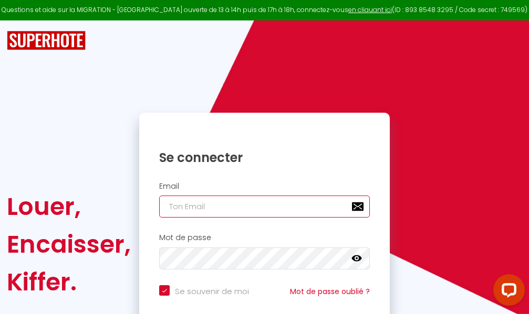
click at [252, 206] on input "email" at bounding box center [264, 207] width 210 height 22
type input "m"
checkbox input "true"
type input "ma"
checkbox input "true"
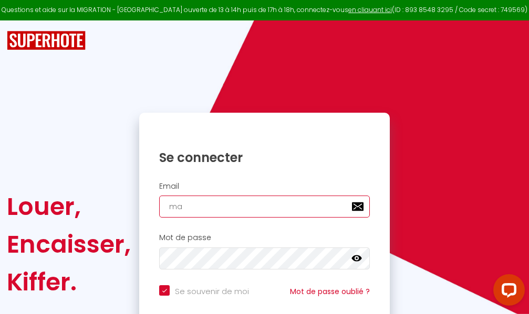
type input "mar"
checkbox input "true"
type input "marc"
checkbox input "true"
type input "marcd"
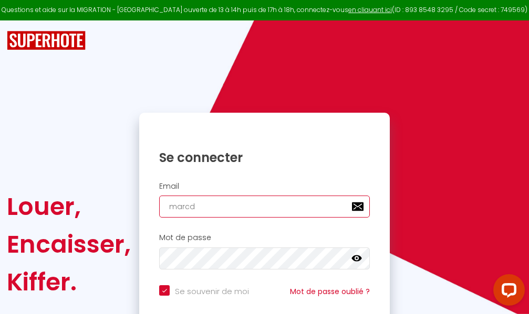
checkbox input "true"
type input "marcdp"
checkbox input "true"
type input "marcdpo"
checkbox input "true"
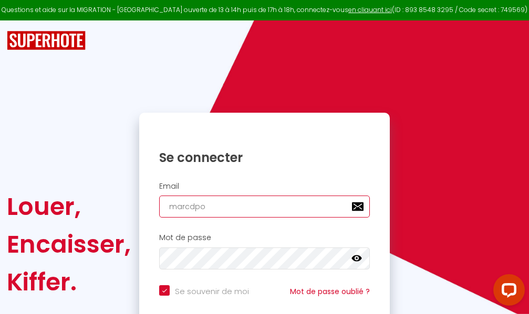
type input "marcdpoz"
checkbox input "true"
type input "marcdpoz."
checkbox input "true"
type input "marcdpoz.l"
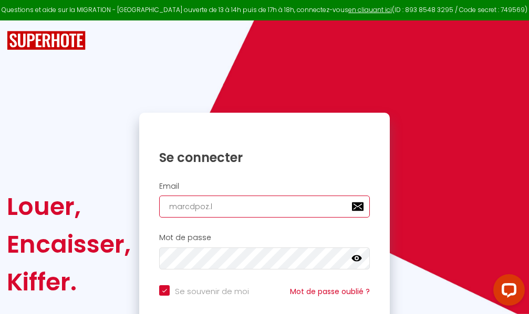
checkbox input "true"
type input "marcdpoz.lo"
checkbox input "true"
type input "marcdpoz.loc"
checkbox input "true"
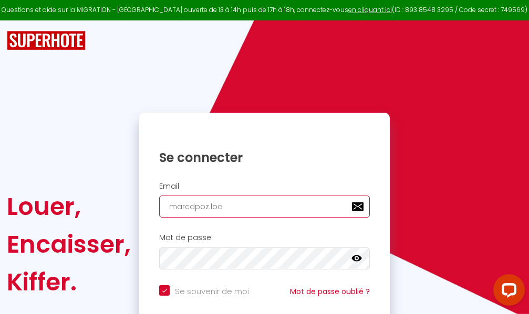
type input "marcdpoz.loca"
checkbox input "true"
type input "marcdpoz.locat"
checkbox input "true"
type input "marcdpoz.locati"
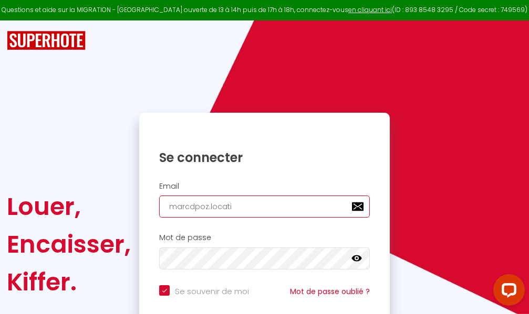
checkbox input "true"
type input "marcdpoz.locatio"
checkbox input "true"
type input "marcdpoz.location"
checkbox input "true"
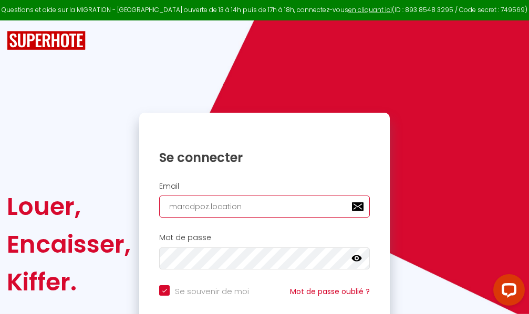
type input "marcdpoz.location@"
checkbox input "true"
type input "marcdpoz.location@g"
checkbox input "true"
type input "marcdpoz.location@gm"
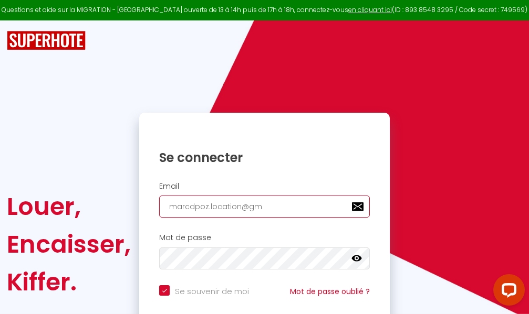
checkbox input "true"
type input "marcdpoz.location@gma"
checkbox input "true"
type input "marcdpoz.location@gmai"
checkbox input "true"
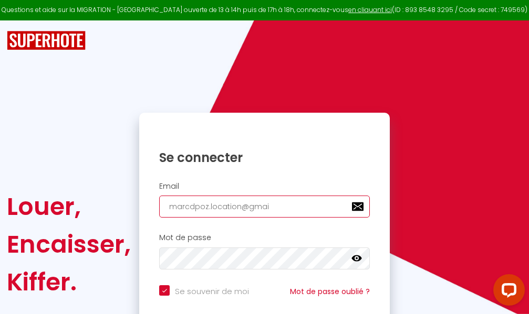
type input "[EMAIL_ADDRESS]"
checkbox input "true"
type input "[EMAIL_ADDRESS]."
checkbox input "true"
type input "marcdpoz.location@gmail.c"
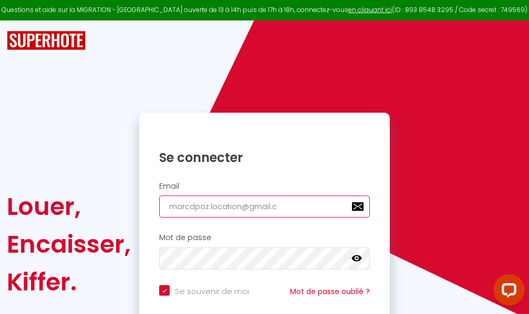
checkbox input "true"
type input "[EMAIL_ADDRESS][DOMAIN_NAME]"
checkbox input "true"
type input "[EMAIL_ADDRESS][DOMAIN_NAME]"
checkbox input "true"
